Goal: Information Seeking & Learning: Learn about a topic

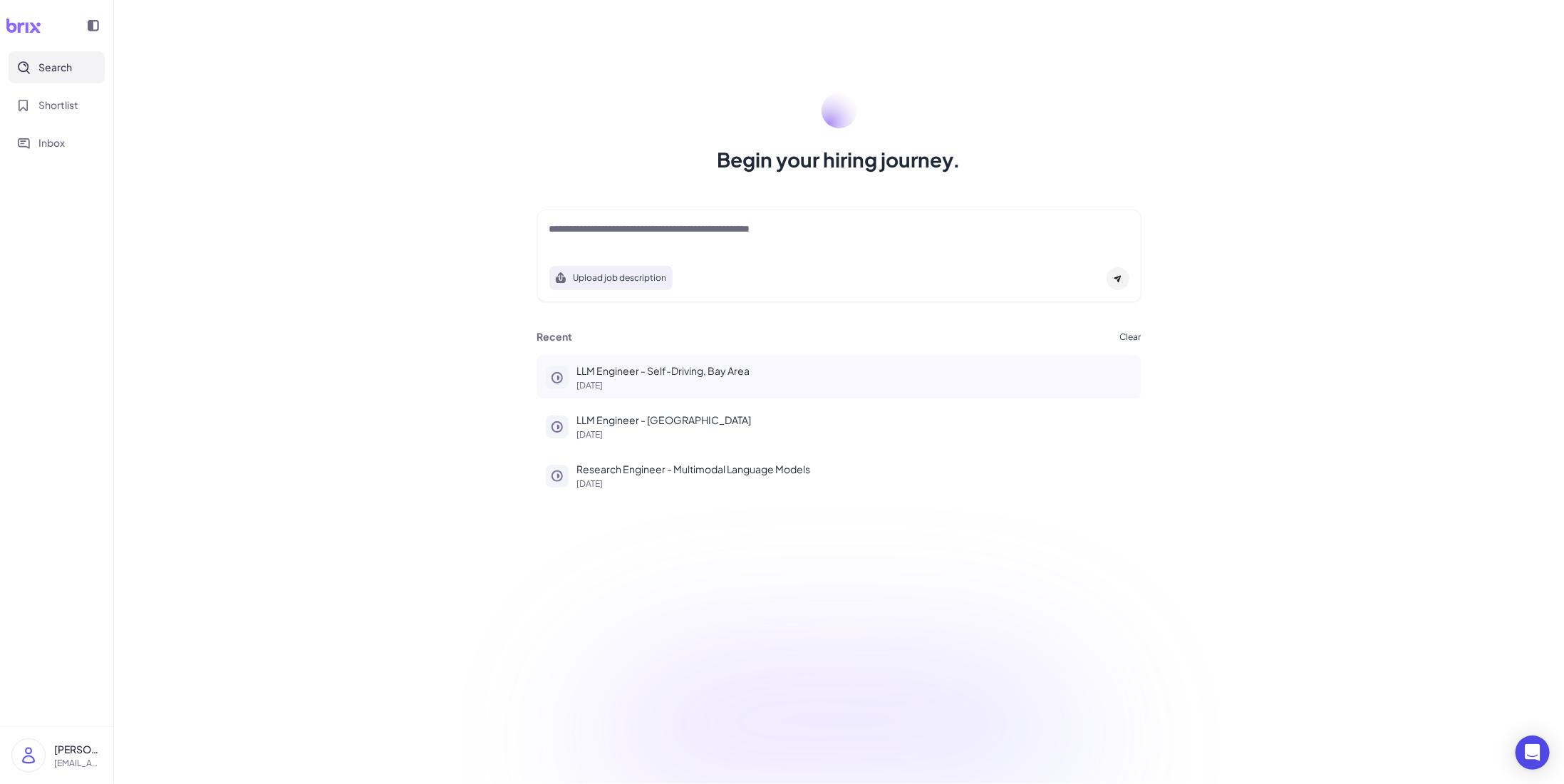
click at [713, 377] on p "LLM Engineer - Self-Driving, Bay Area" at bounding box center [855, 370] width 556 height 15
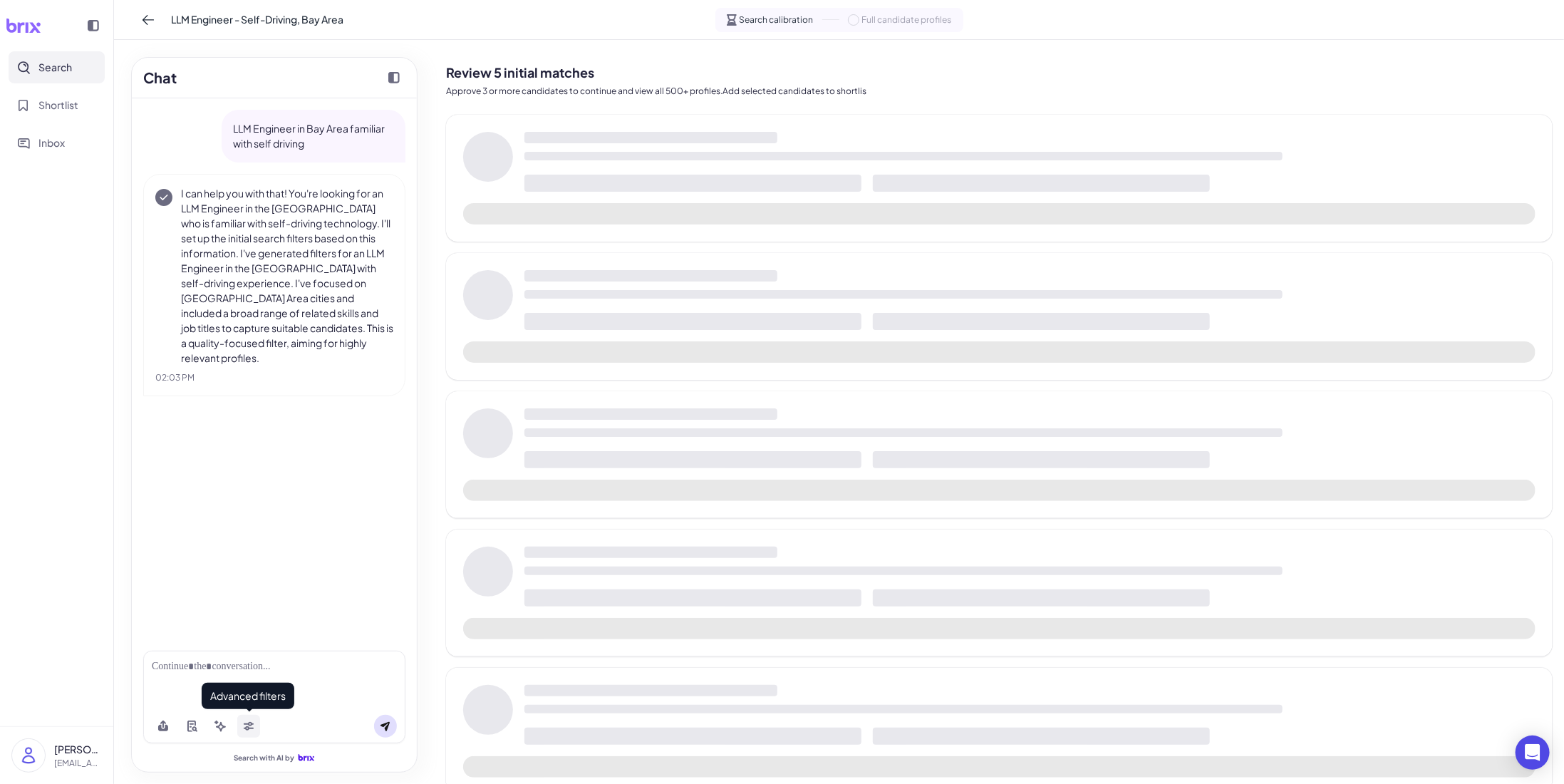
click at [252, 723] on icon at bounding box center [249, 724] width 10 height 4
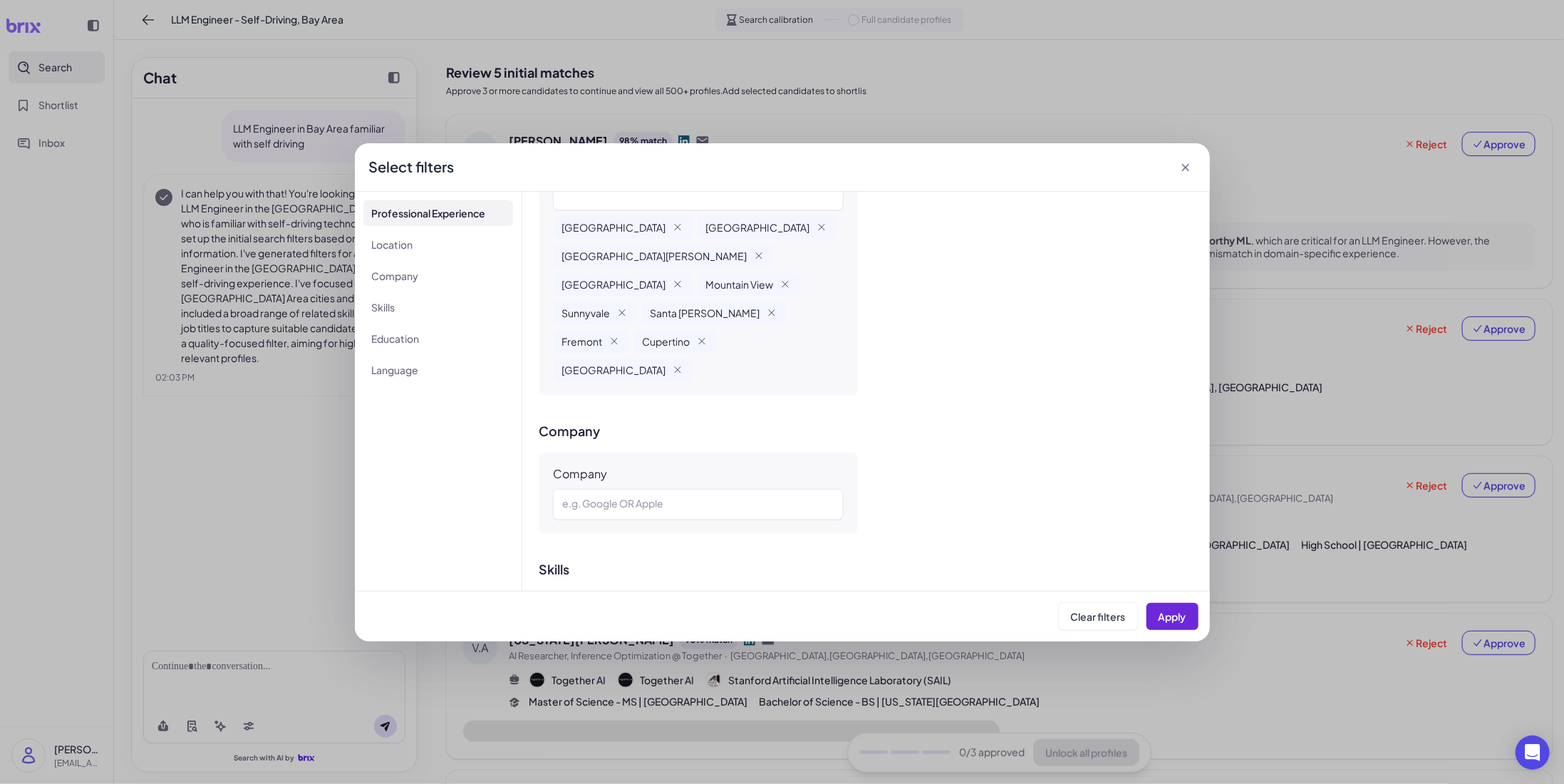
scroll to position [862, 0]
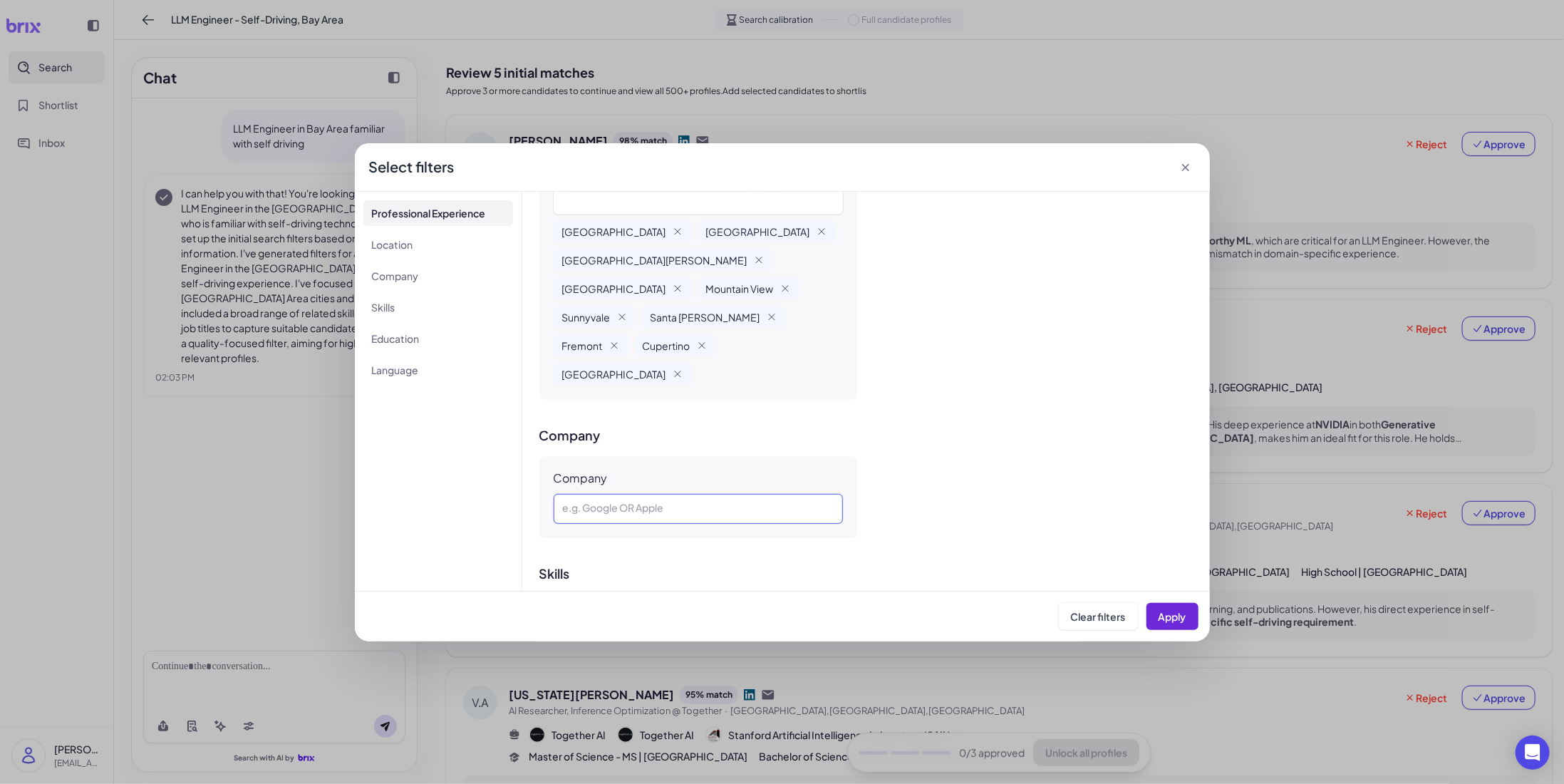
click at [651, 500] on div at bounding box center [699, 508] width 272 height 17
drag, startPoint x: 207, startPoint y: 426, endPoint x: 209, endPoint y: 408, distance: 17.9
click at [207, 425] on div "**********" at bounding box center [782, 392] width 1564 height 784
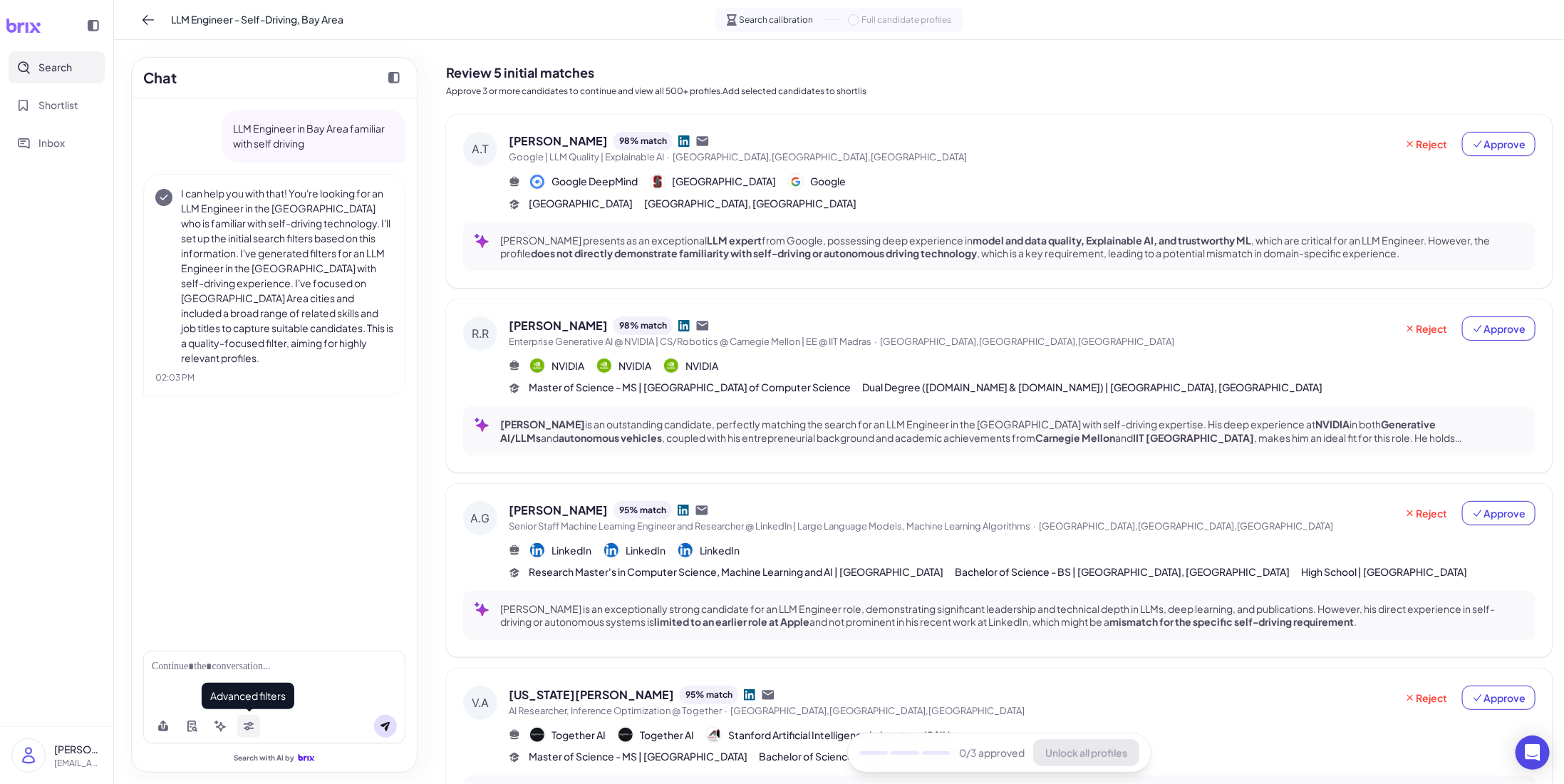
click at [251, 735] on button at bounding box center [248, 726] width 23 height 23
